Goal: Information Seeking & Learning: Learn about a topic

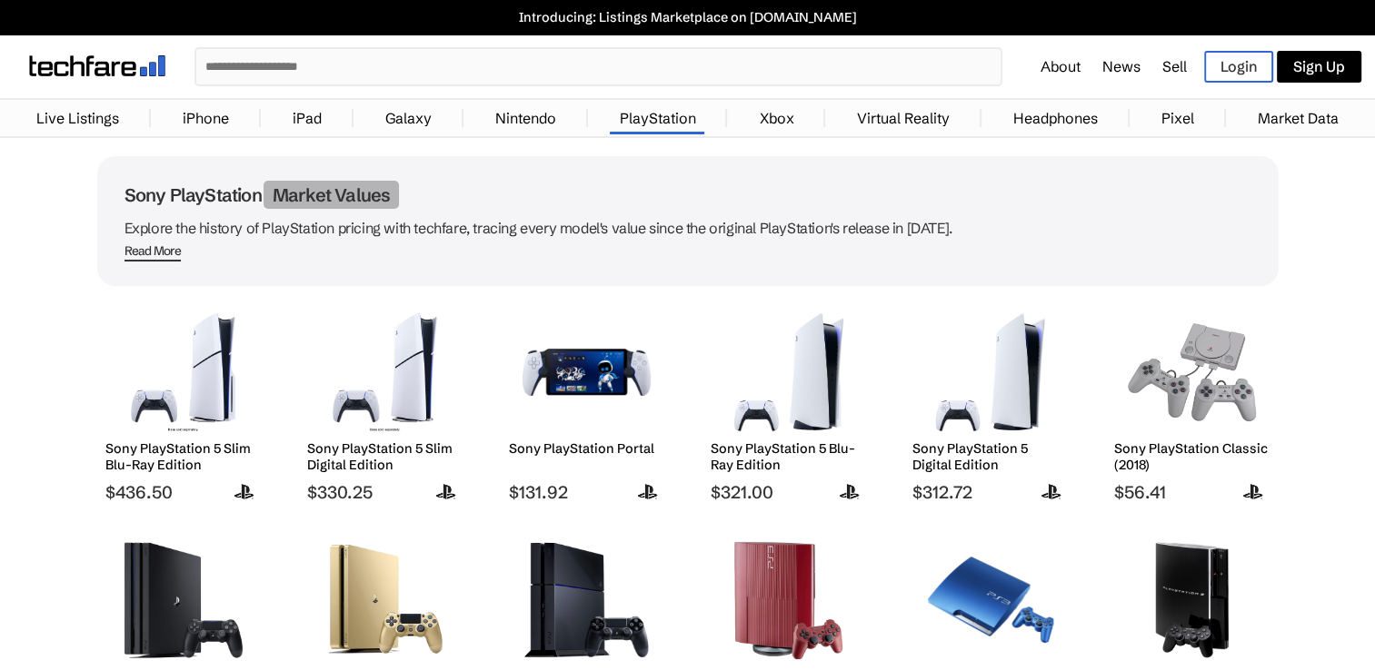
click at [376, 65] on input "text" at bounding box center [598, 66] width 804 height 35
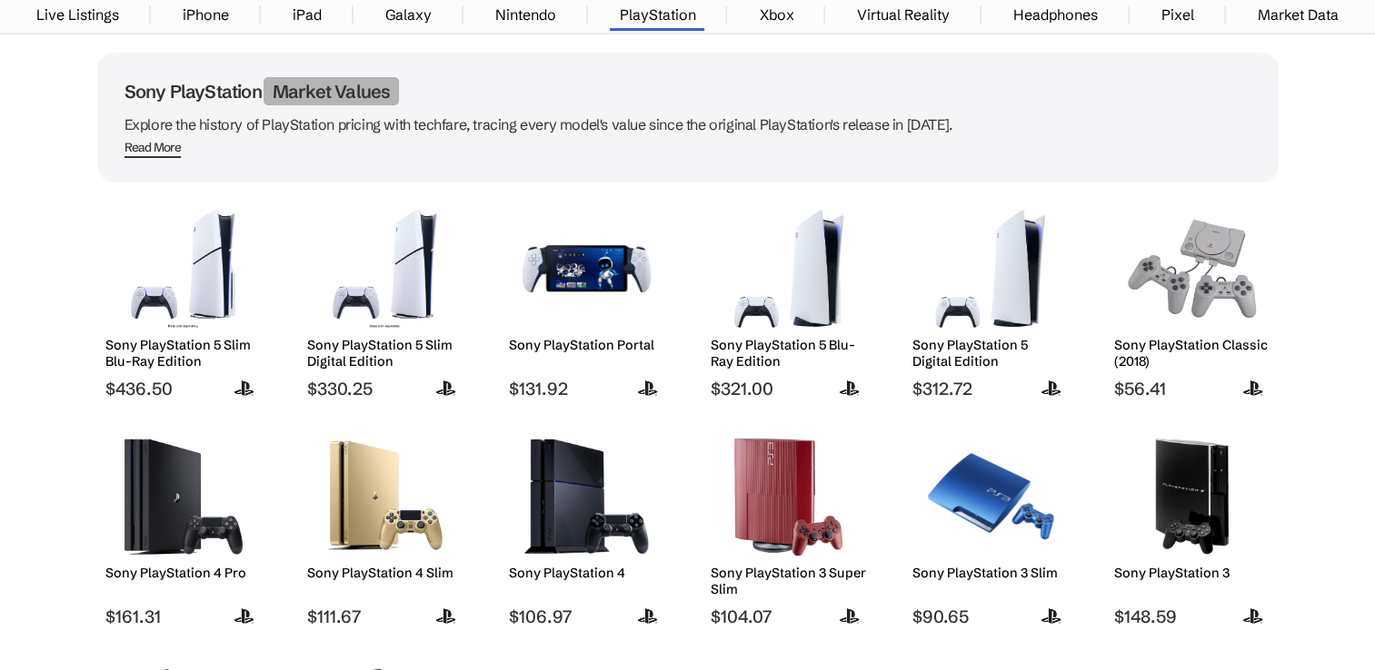
scroll to position [182, 0]
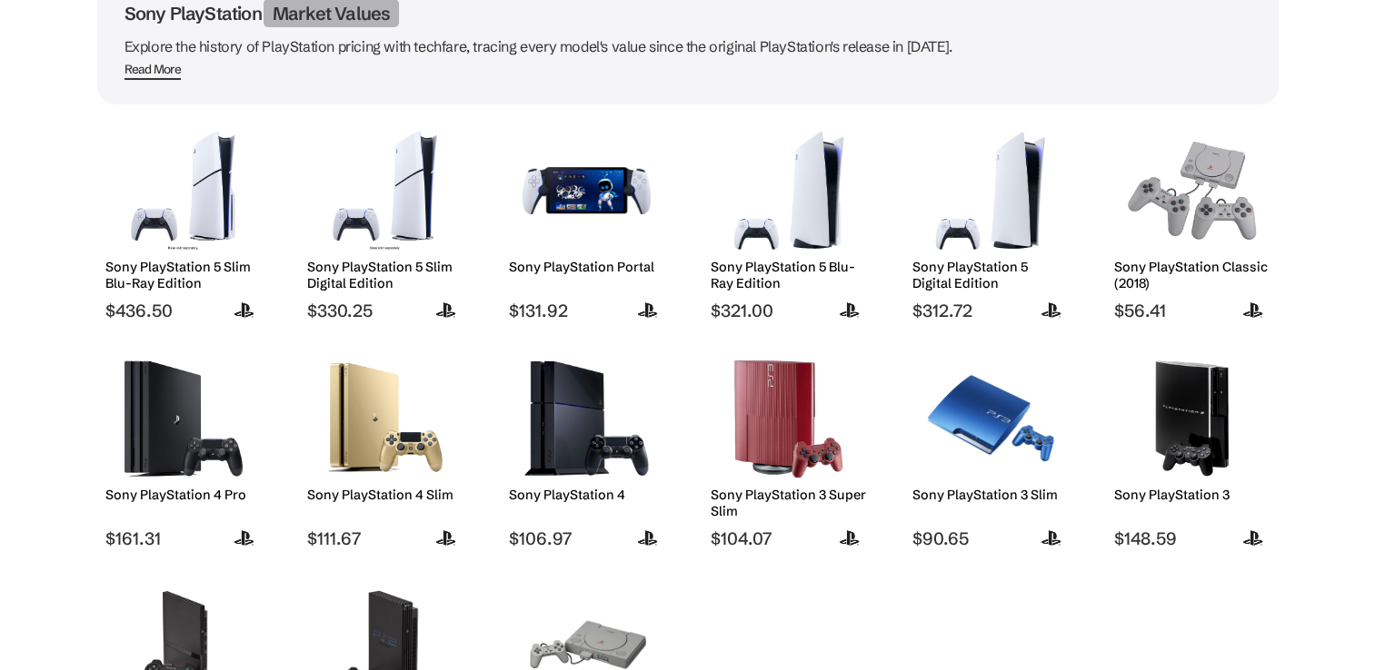
click at [552, 448] on img at bounding box center [586, 419] width 128 height 118
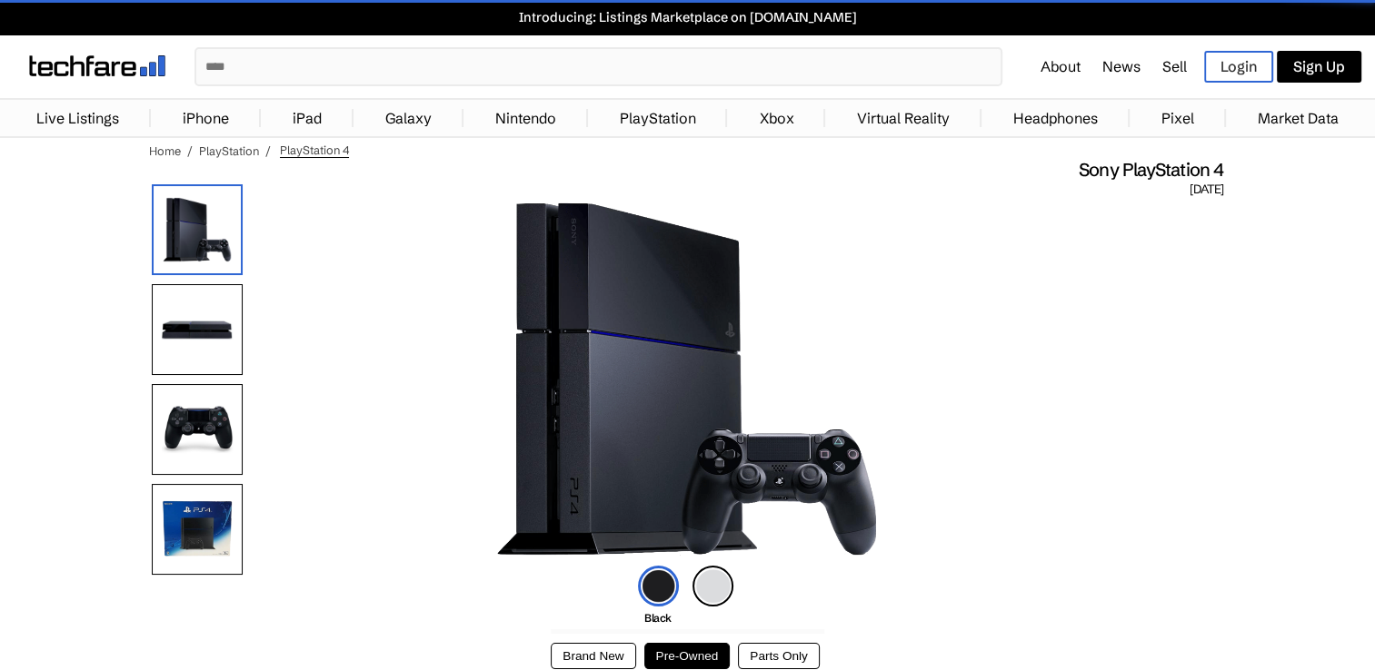
scroll to position [454, 0]
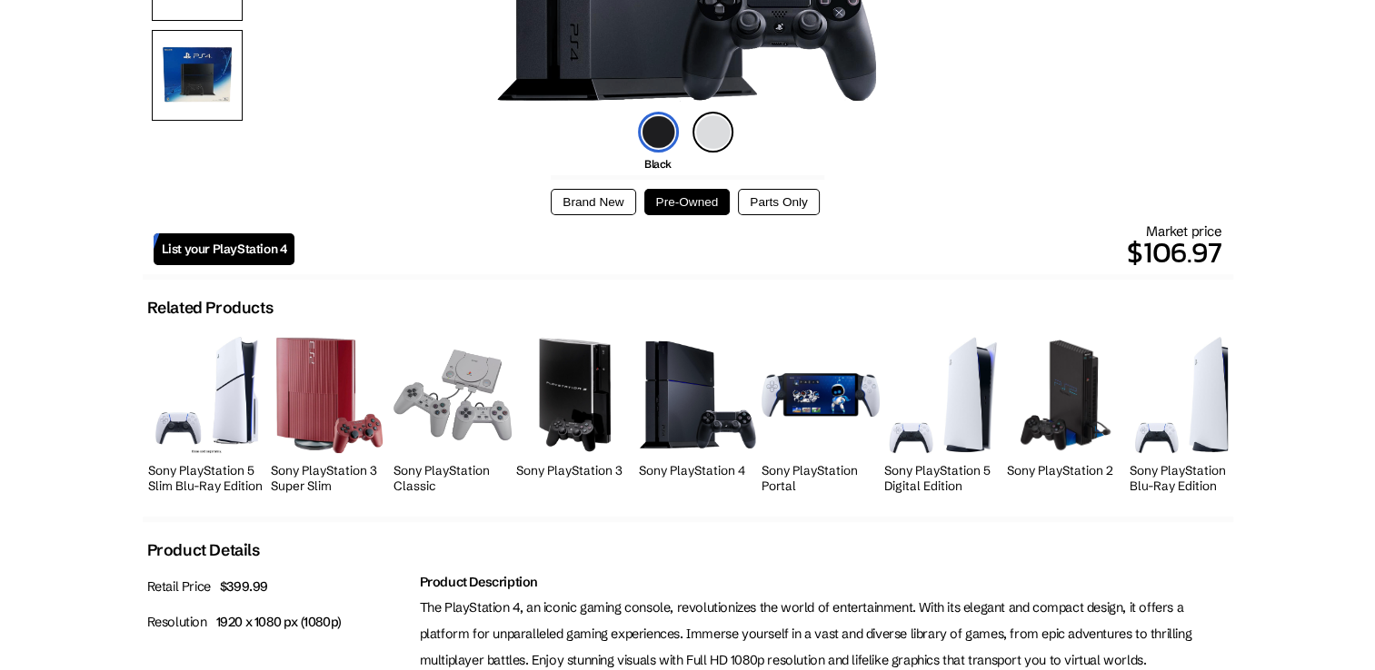
click at [614, 208] on button "Brand New" at bounding box center [593, 202] width 84 height 26
click at [680, 207] on button "Pre-Owned" at bounding box center [687, 202] width 86 height 26
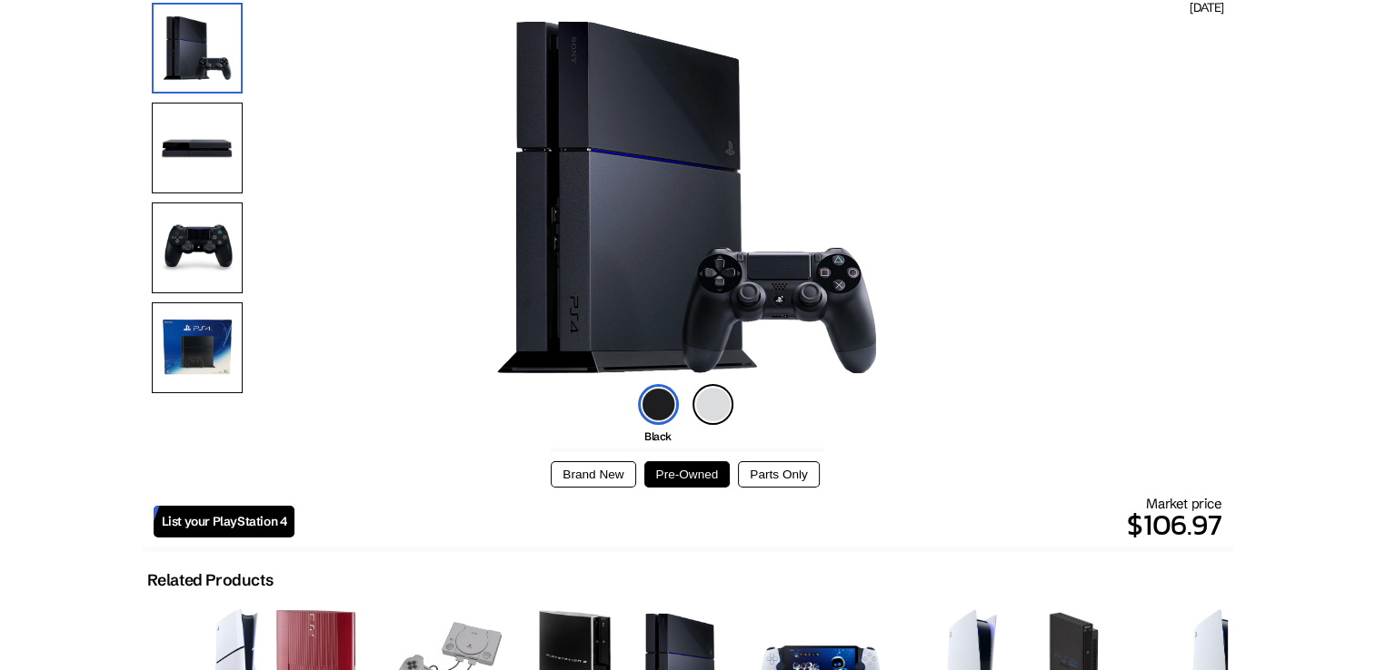
click at [613, 473] on button "Brand New" at bounding box center [593, 475] width 84 height 26
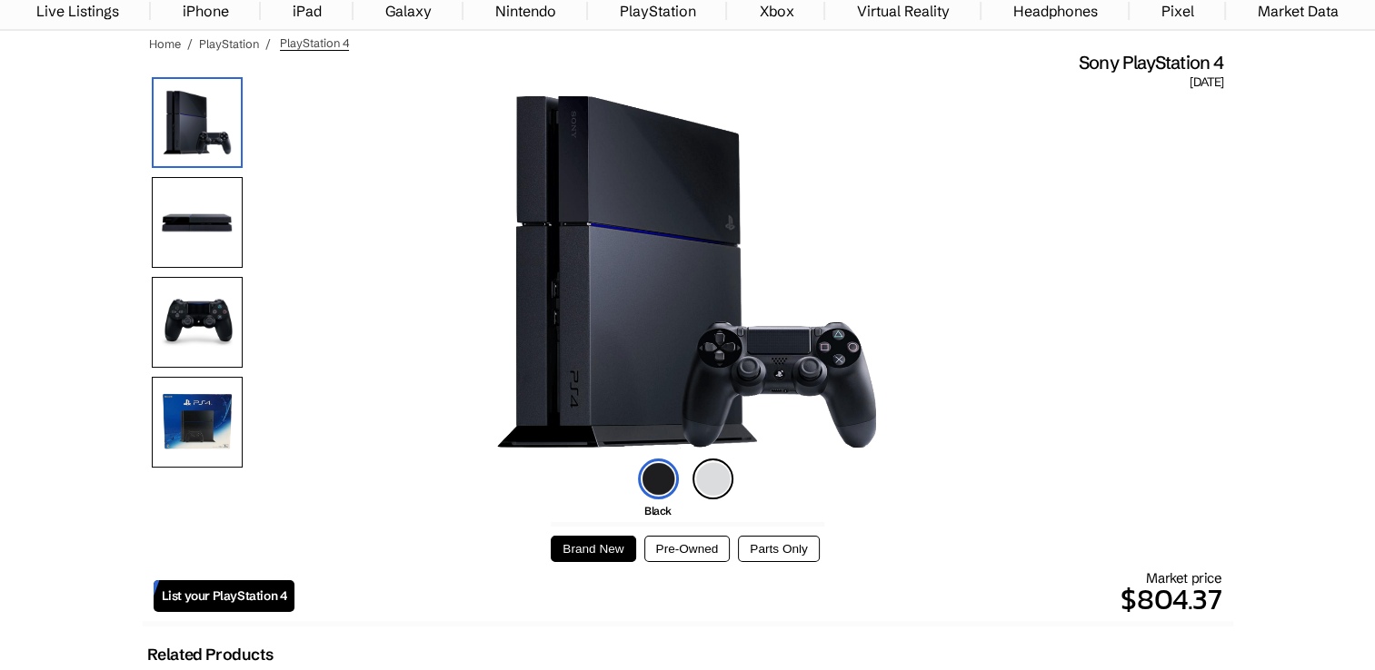
scroll to position [273, 0]
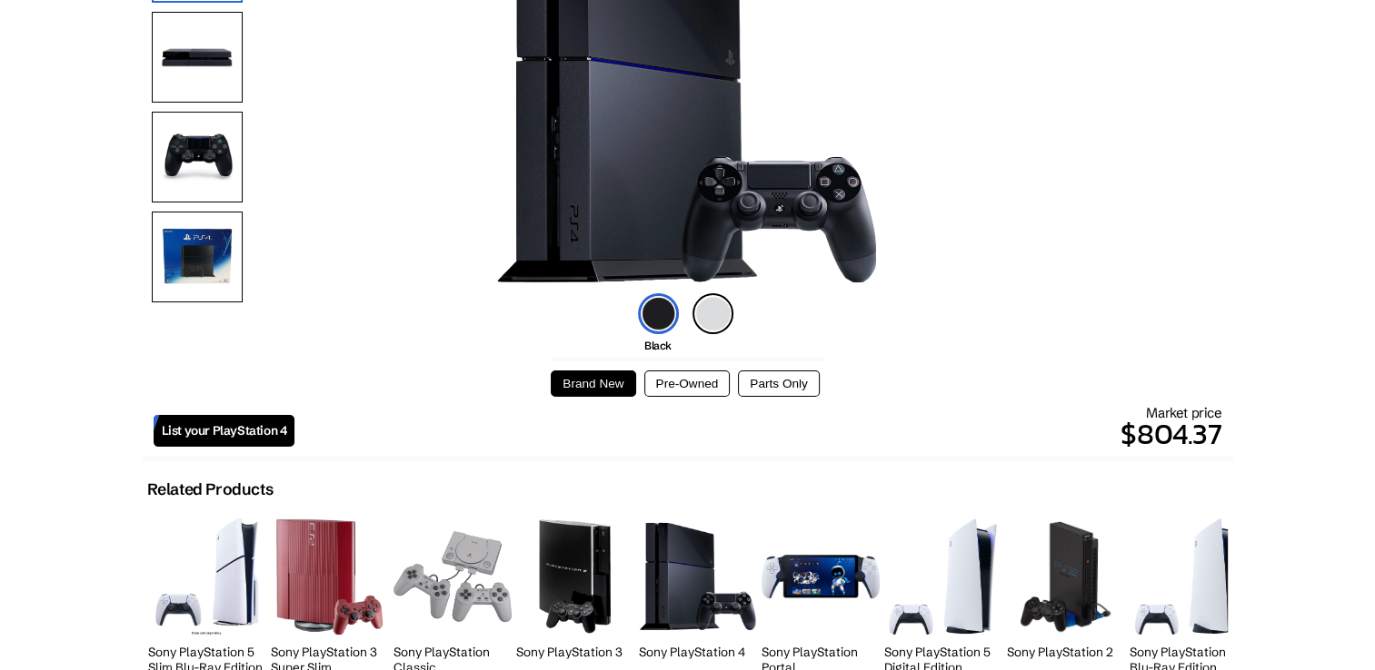
click at [689, 385] on button "Pre-Owned" at bounding box center [687, 384] width 86 height 26
click at [776, 386] on button "Parts Only" at bounding box center [778, 384] width 81 height 26
click at [713, 389] on button "Pre-Owned" at bounding box center [687, 384] width 86 height 26
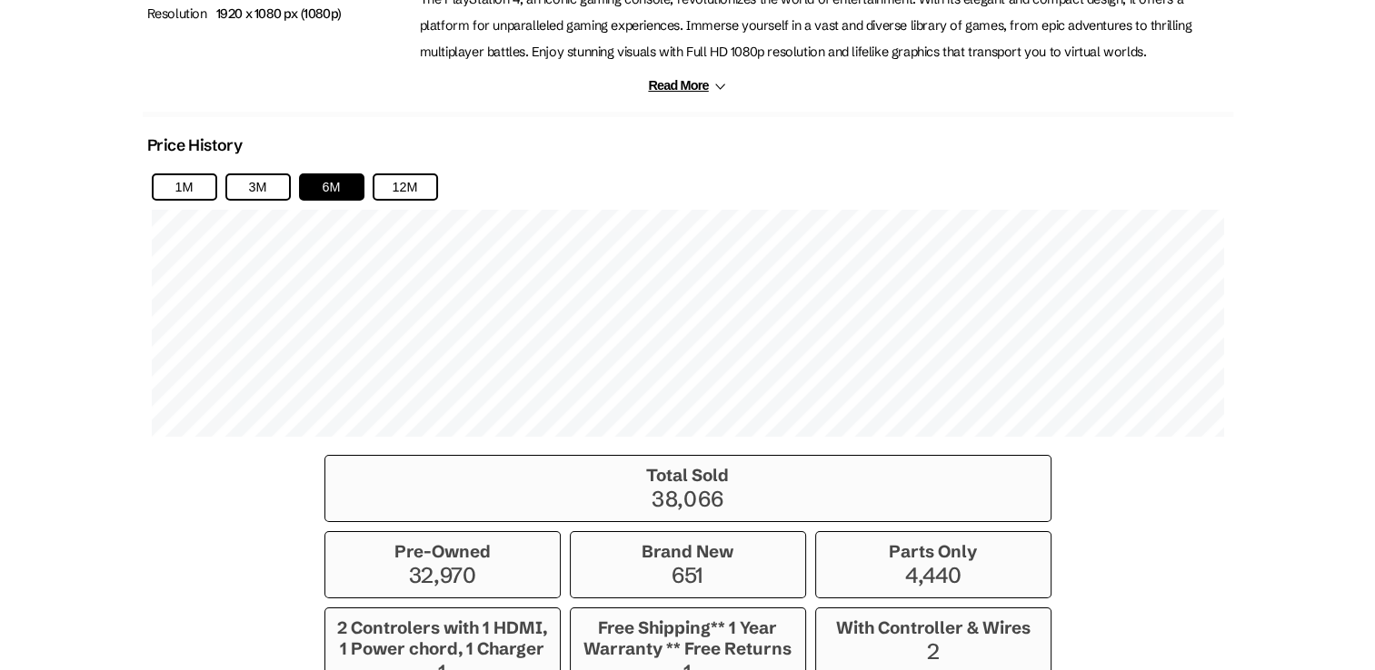
scroll to position [1051, 0]
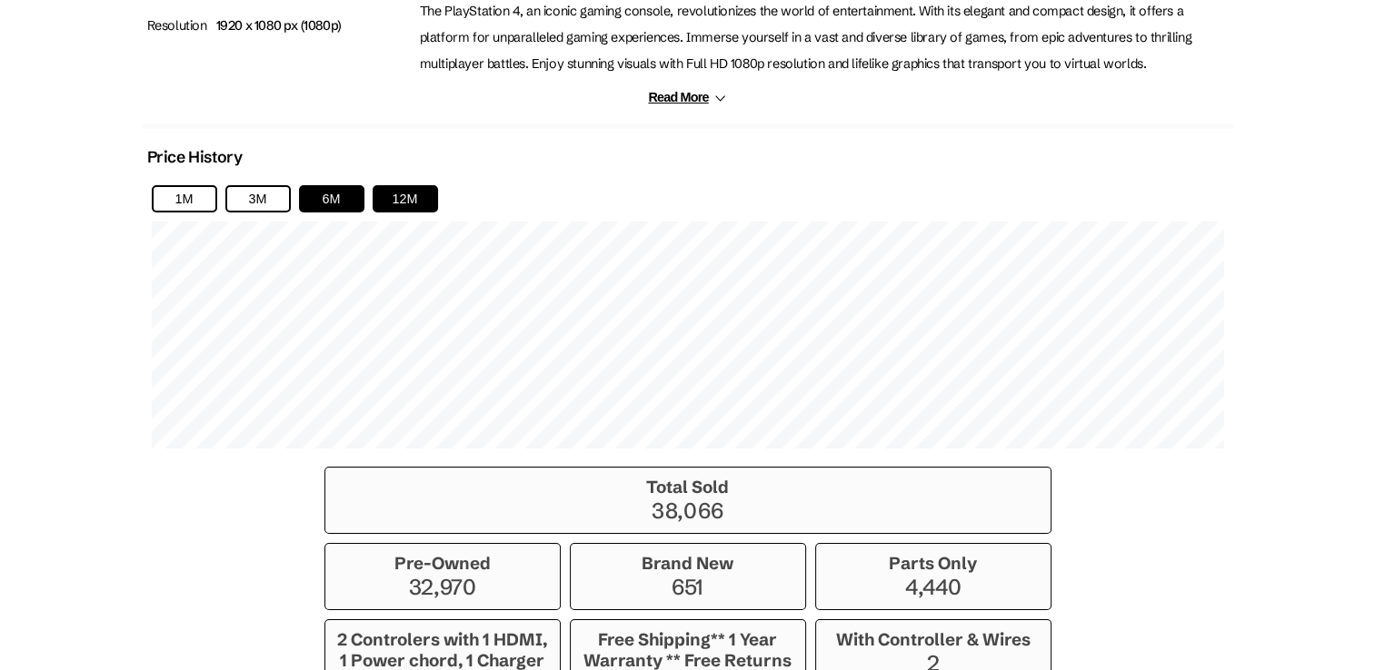
click at [411, 185] on button "12M" at bounding box center [404, 198] width 65 height 27
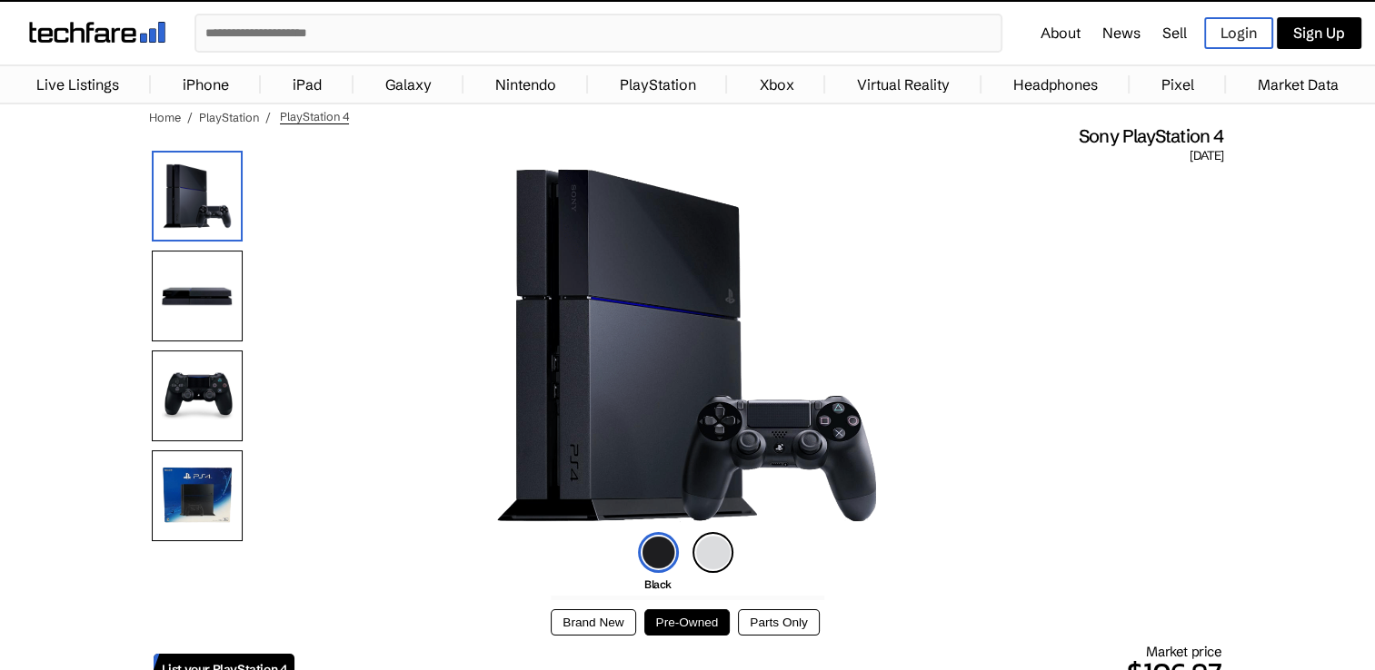
scroll to position [0, 0]
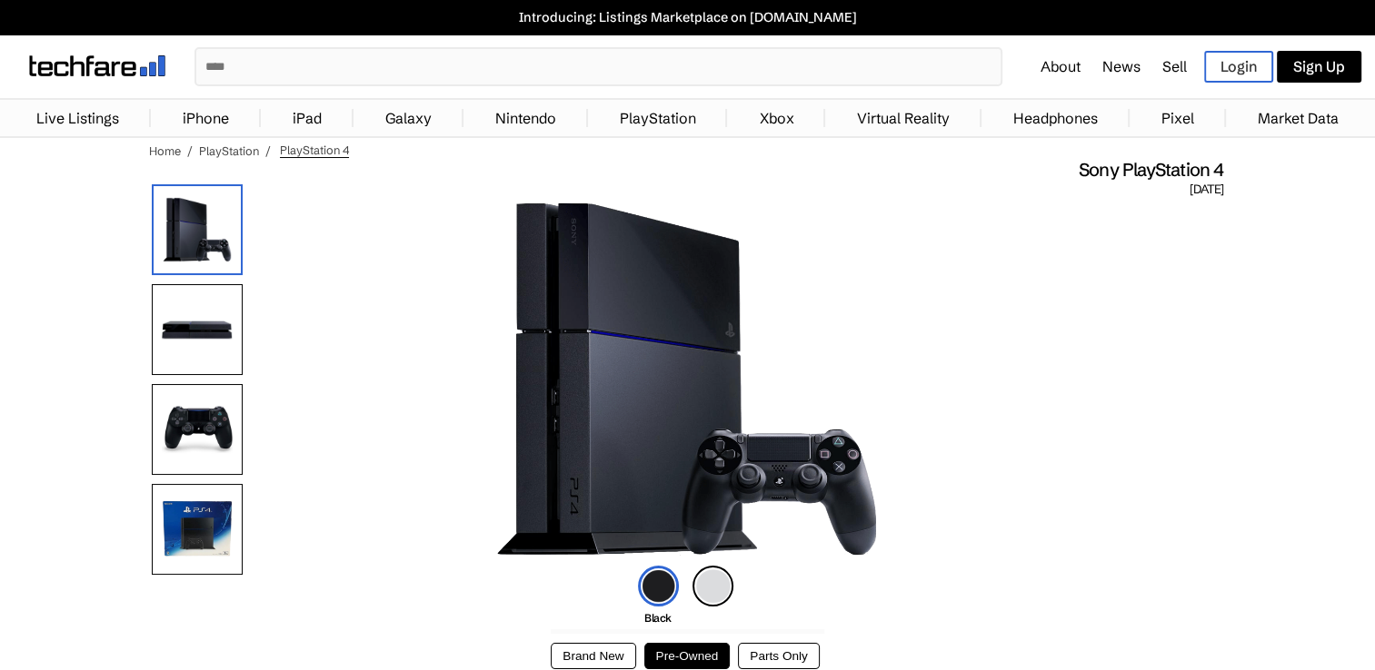
click at [110, 65] on img at bounding box center [97, 65] width 136 height 21
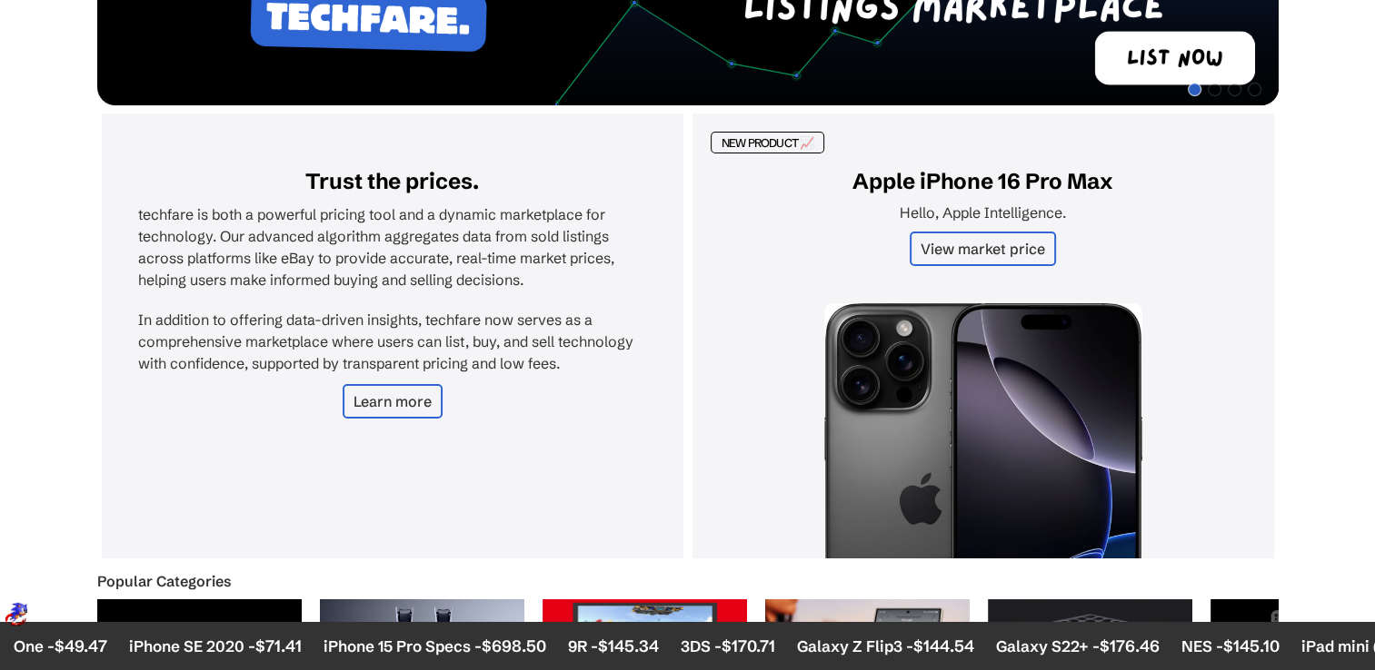
scroll to position [545, 0]
